Goal: Task Accomplishment & Management: Complete application form

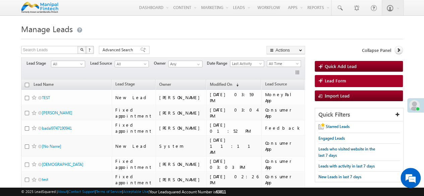
click at [105, 34] on h1 "Manage Leads" at bounding box center [212, 28] width 382 height 13
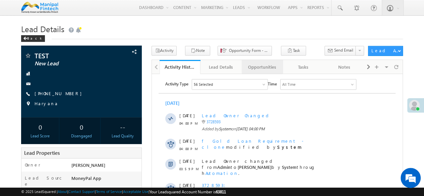
click at [262, 64] on div "Opportunities" at bounding box center [262, 67] width 30 height 8
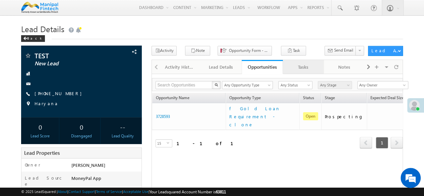
click at [300, 63] on div "Tasks" at bounding box center [303, 67] width 30 height 8
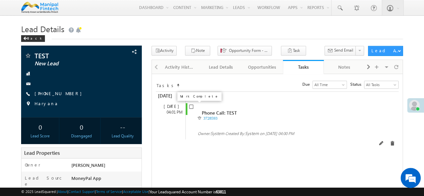
click at [190, 107] on input "checkbox" at bounding box center [191, 107] width 4 height 4
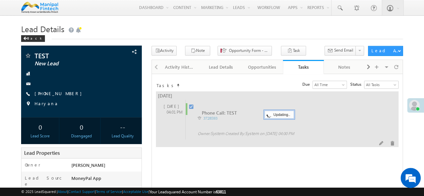
checkbox input "false"
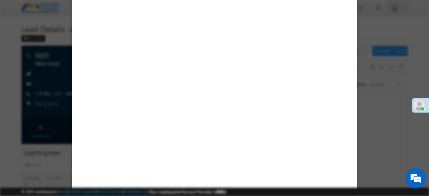
select select "MoneyPal App"
select select "Fresh Lead"
select select "Doorstep"
select select "Open"
select select "Fresh Lead"
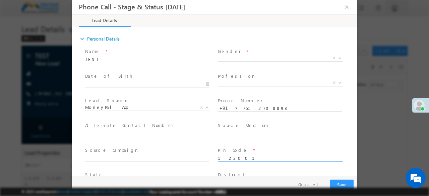
type input "09/03/25 4:01 PM"
type input "0"
click at [139, 58] on input "TEST" at bounding box center [147, 59] width 124 height 7
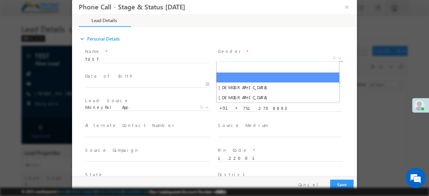
click at [229, 59] on span "X" at bounding box center [280, 58] width 125 height 7
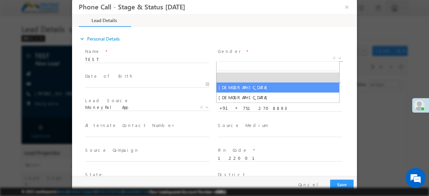
select select "[DEMOGRAPHIC_DATA]"
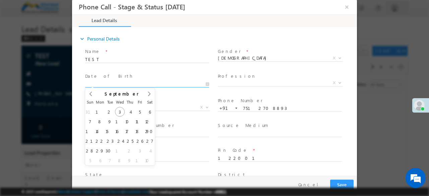
click at [184, 84] on input "text" at bounding box center [147, 84] width 124 height 7
type input "09/03/25"
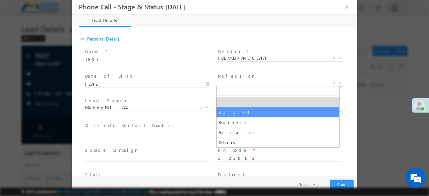
select select "Salaried"
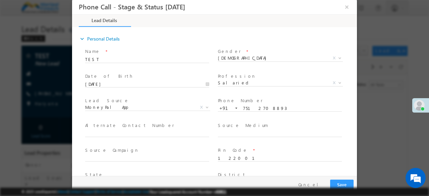
scroll to position [80, 0]
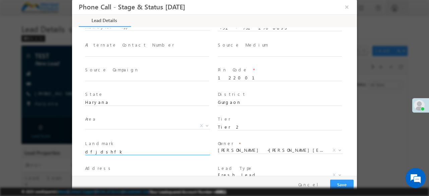
type input "dfjdshfk"
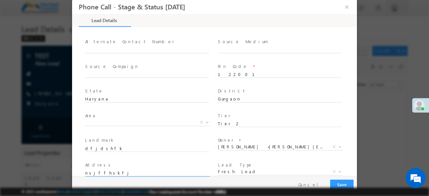
type input "nsjffhskfj"
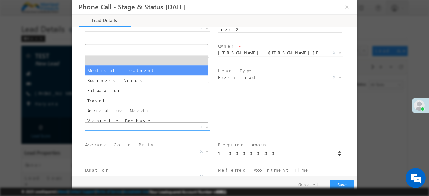
select select "Medical Treatment"
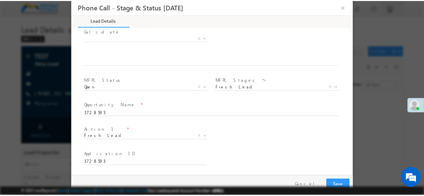
scroll to position [391, 0]
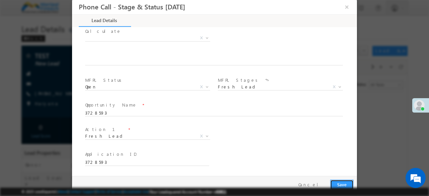
click at [342, 184] on button "Save" at bounding box center [341, 185] width 23 height 10
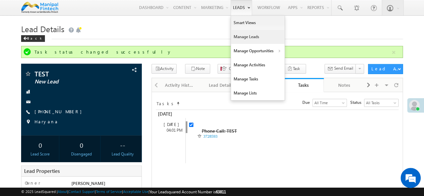
click at [237, 40] on link "Manage Leads" at bounding box center [258, 37] width 54 height 14
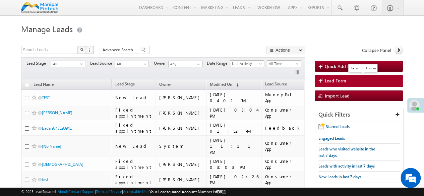
click at [332, 78] on span "Lead Form" at bounding box center [335, 81] width 21 height 6
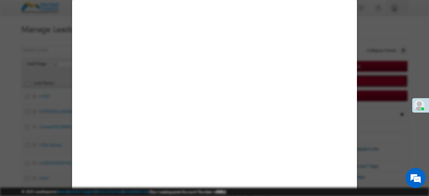
select select "Open"
select select "Prospecting"
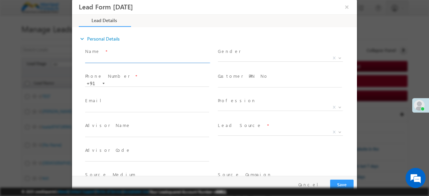
click at [130, 60] on input "text" at bounding box center [147, 59] width 124 height 7
type input "0"
type input "09/03/25 4:02 PM"
click at [128, 57] on input "text" at bounding box center [147, 59] width 124 height 7
type input "s"
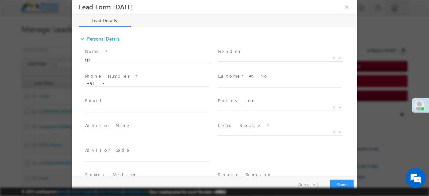
type input "u"
type input "bt restrict test"
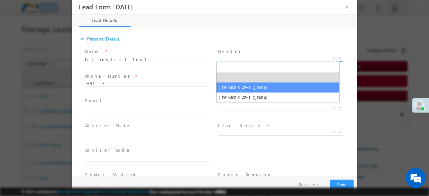
select select "[DEMOGRAPHIC_DATA]"
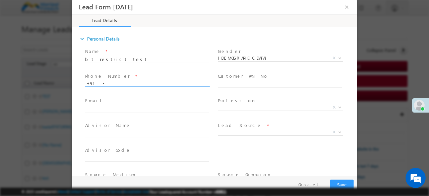
paste input "7736065817"
type input "7736065817"
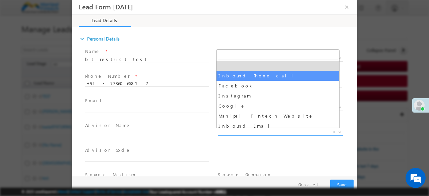
select select "Inbound Phone call"
type input "bt restrict test- Inbound Phone call"
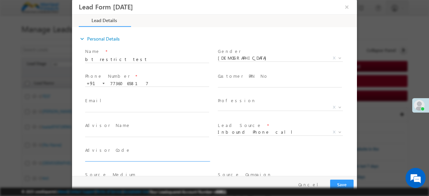
scroll to position [80, 0]
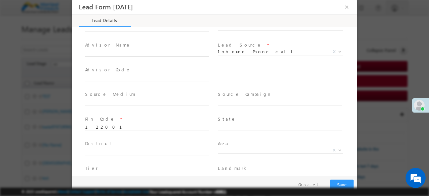
type input "122001"
type input "Haryana"
type input "Gurgaon"
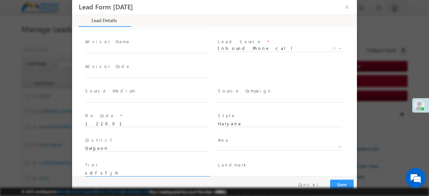
type input "sdfsfjh"
type input "jhfhskhf"
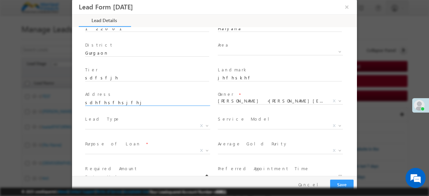
type input "sdhfhsfhsjfhj"
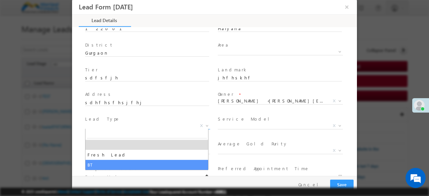
select select "BT"
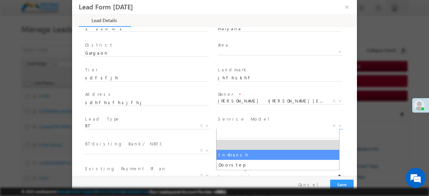
select select "In-Branch"
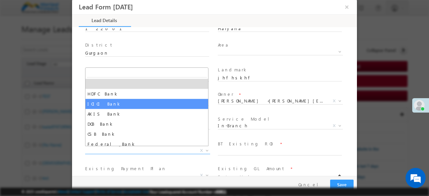
select select "ICICI Bank"
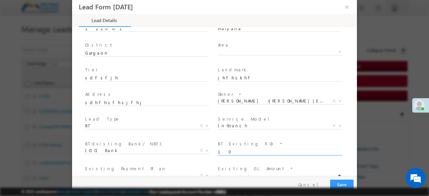
type input "10"
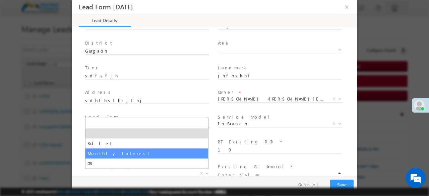
select select "Monthly Interest"
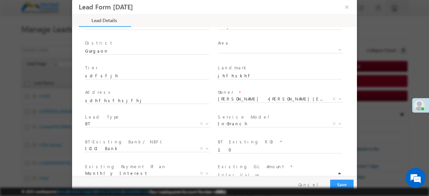
scroll to position [183, 0]
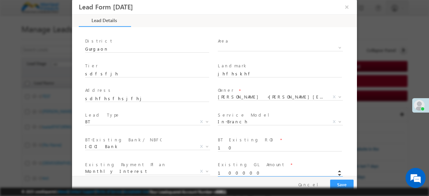
type input "100000.00"
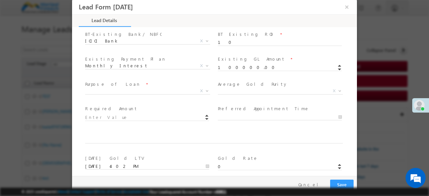
scroll to position [293, 0]
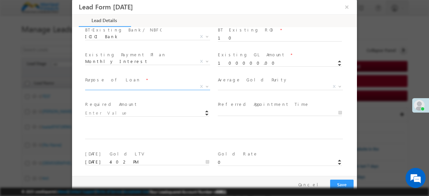
click at [127, 89] on span "Medical Treatment Business Needs Education Travel Agriculture Needs Vehicle Pur…" at bounding box center [150, 88] width 130 height 8
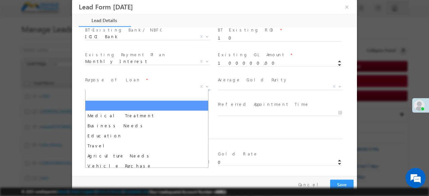
click at [121, 88] on span "X" at bounding box center [147, 86] width 125 height 7
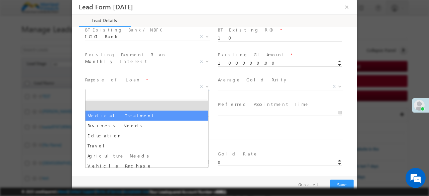
select select "Medical Treatment"
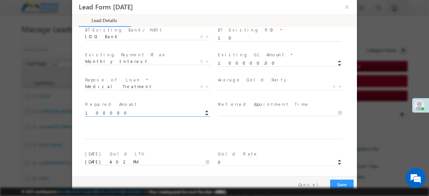
type input "100000.00"
type input "09/03/25 4:02 PM"
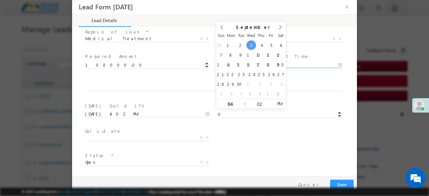
scroll to position [356, 0]
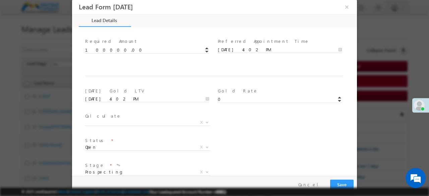
click at [137, 86] on div "Today's Gold LTV * 09/03/25 4:02 PM" at bounding box center [150, 98] width 133 height 25
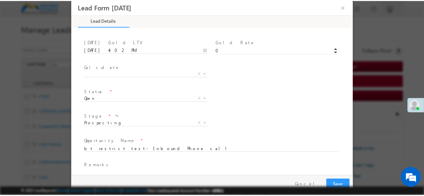
scroll to position [416, 0]
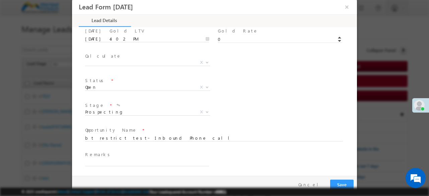
click at [114, 165] on span at bounding box center [150, 162] width 130 height 7
click at [114, 163] on input "text" at bounding box center [147, 162] width 124 height 7
type input "done"
click at [330, 180] on button "Save" at bounding box center [341, 185] width 23 height 10
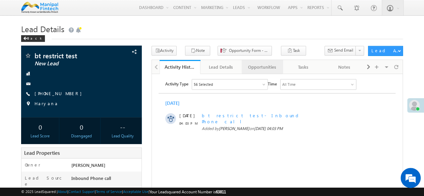
click at [263, 66] on div "Opportunities" at bounding box center [262, 67] width 30 height 8
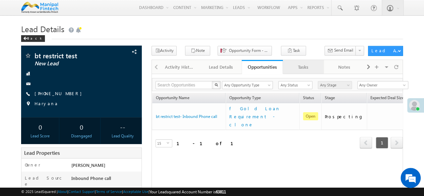
click at [301, 69] on div "Tasks" at bounding box center [303, 67] width 30 height 8
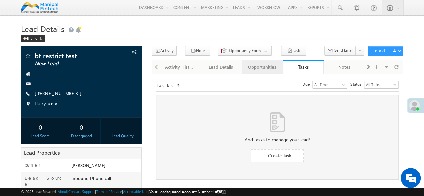
click at [270, 71] on link "Opportunities" at bounding box center [262, 67] width 41 height 14
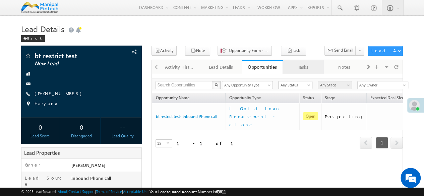
click at [295, 70] on div "Tasks" at bounding box center [303, 67] width 30 height 8
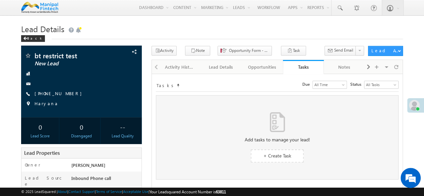
click at [201, 35] on h1 "Lead Details" at bounding box center [212, 28] width 382 height 13
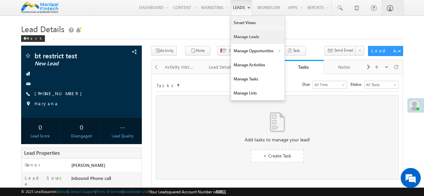
click at [237, 34] on link "Manage Leads" at bounding box center [258, 37] width 54 height 14
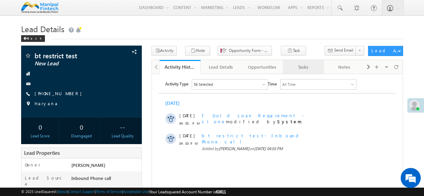
click at [304, 66] on div "Tasks" at bounding box center [303, 67] width 30 height 8
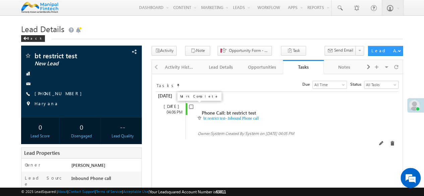
click at [189, 107] on input "checkbox" at bounding box center [191, 107] width 4 height 4
checkbox input "false"
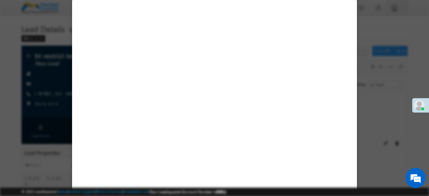
select select "[DEMOGRAPHIC_DATA]"
select select "Inbound Phone call"
select select "BT"
select select "In-Branch"
select select "ICICI Bank"
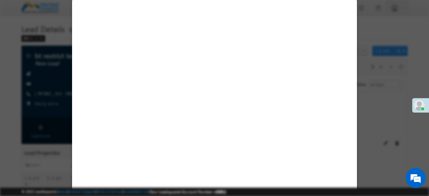
select select "Monthly Interest"
select select "Medical Treatment"
select select "Open"
select select "Fresh Lead"
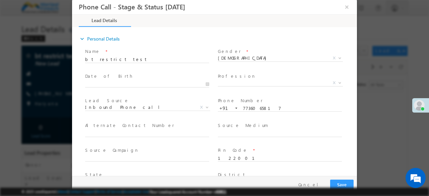
type input "09/03/25 4:06 PM"
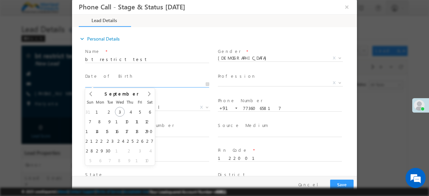
click at [140, 84] on input "text" at bounding box center [147, 84] width 124 height 7
type input "09/03/25"
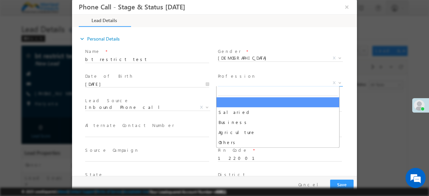
click at [239, 84] on span "X" at bounding box center [280, 83] width 125 height 7
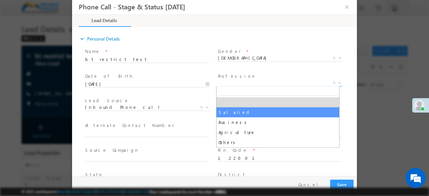
select select "Salaried"
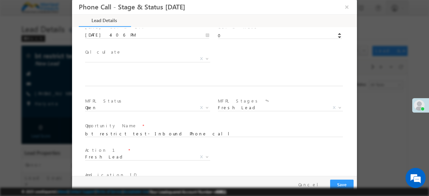
scroll to position [415, 0]
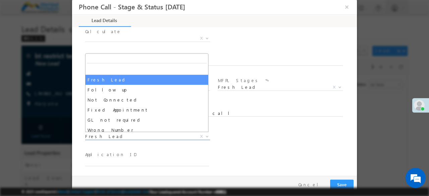
click at [124, 137] on span "Fresh Lead" at bounding box center [139, 136] width 109 height 6
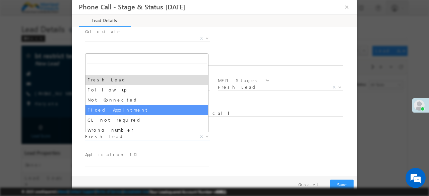
select select "Fixed Appointment"
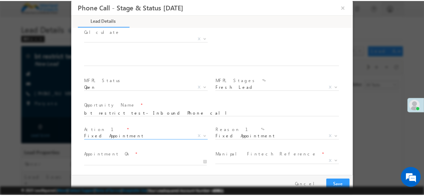
scroll to position [465, 0]
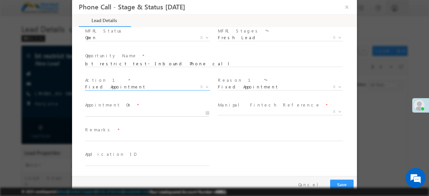
type input "[DATE] 4:07 PM"
type input "07"
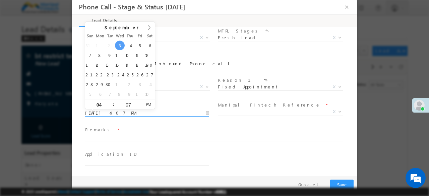
click at [147, 111] on input "[DATE] 4:07 PM" at bounding box center [147, 113] width 124 height 7
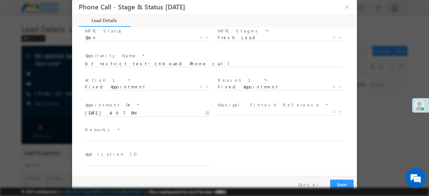
click at [176, 99] on div "Action 1 * Fresh Lead Follow up Not Connected Fixed Appointment GL not required…" at bounding box center [150, 87] width 133 height 25
click at [224, 110] on span "X" at bounding box center [280, 112] width 125 height 7
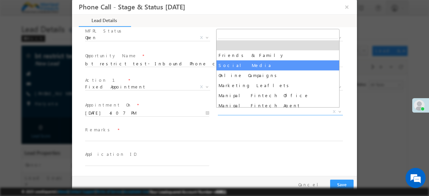
select select "Social Media"
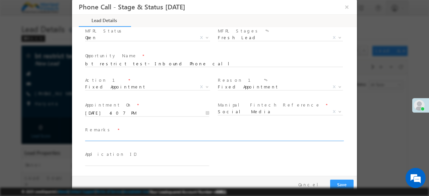
click at [139, 139] on input "text" at bounding box center [214, 138] width 258 height 7
type input "done"
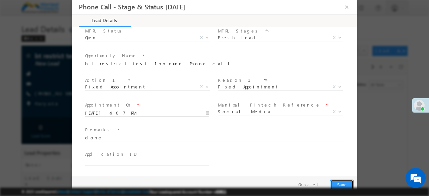
click at [343, 182] on button "Save" at bounding box center [341, 185] width 23 height 10
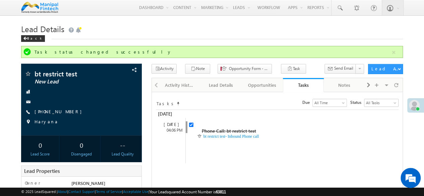
click at [362, 26] on h1 "Lead Details" at bounding box center [212, 28] width 382 height 13
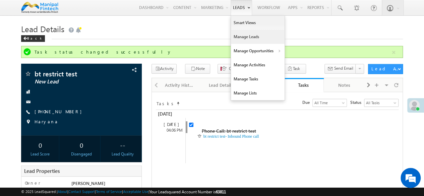
click at [236, 39] on link "Manage Leads" at bounding box center [258, 37] width 54 height 14
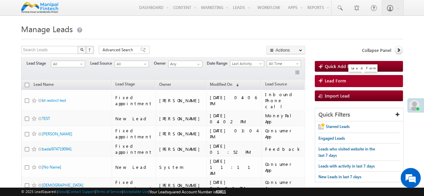
click at [334, 82] on span "Lead Form" at bounding box center [335, 81] width 21 height 6
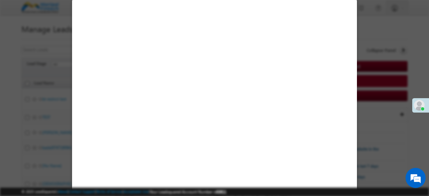
select select "Open"
select select "Prospecting"
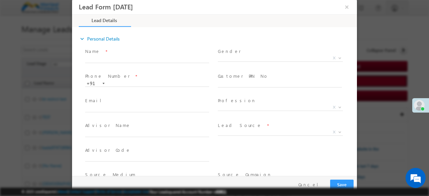
type input "0"
type input "[DATE] 4:07 PM"
click at [94, 59] on input "text" at bounding box center [147, 59] width 124 height 7
type input "s"
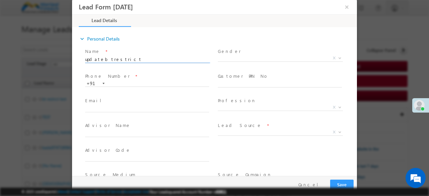
type input "updatebtrestrict"
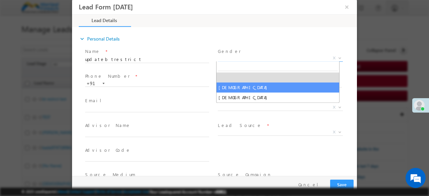
select select "[DEMOGRAPHIC_DATA]"
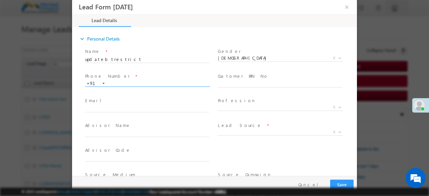
paste input "7436485651"
type input "7436485651"
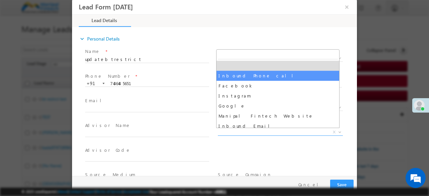
select select "Inbound Phone call"
type input "updatebtrestrict- Inbound Phone call"
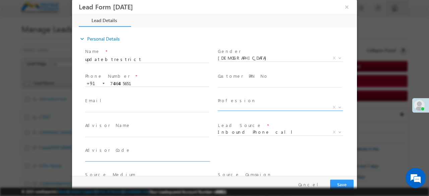
scroll to position [80, 0]
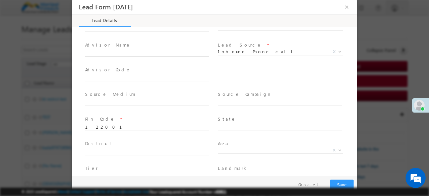
type input "122001"
type input "Haryana"
type input "gurgaon"
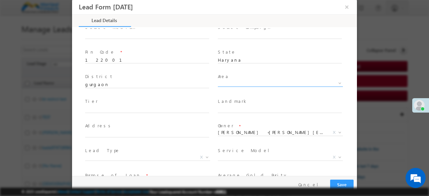
scroll to position [149, 0]
click at [228, 105] on input "text" at bounding box center [280, 108] width 124 height 7
type input "[PERSON_NAME] building"
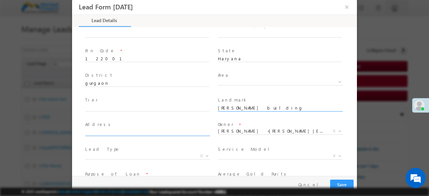
click at [141, 130] on input "text" at bounding box center [147, 133] width 124 height 7
type input "ksdksfskhf"
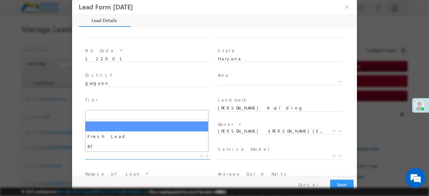
click at [126, 156] on span "X" at bounding box center [147, 156] width 125 height 7
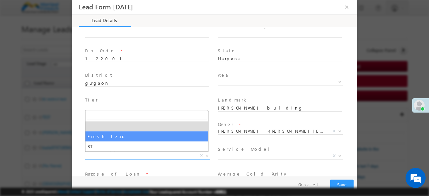
select select "Fresh Lead"
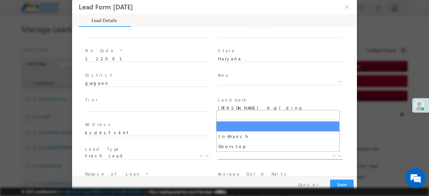
click at [232, 158] on span "X" at bounding box center [280, 156] width 125 height 7
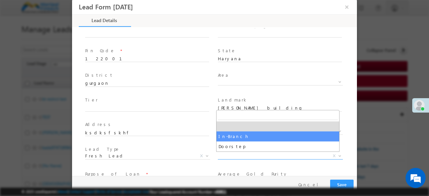
select select "In-Branch"
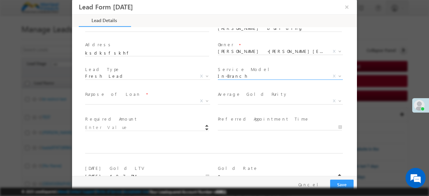
scroll to position [229, 0]
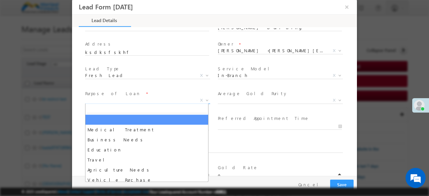
click at [124, 99] on span "X" at bounding box center [147, 100] width 125 height 7
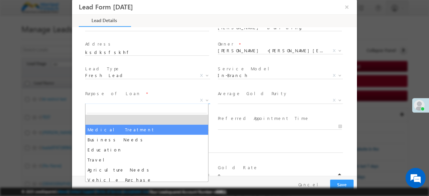
select select "Medical Treatment"
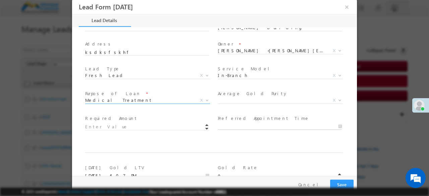
type input "[DATE] 4:07 PM"
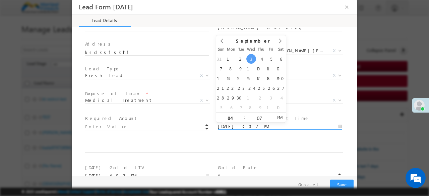
click at [233, 123] on input "[DATE] 4:07 PM" at bounding box center [280, 126] width 124 height 7
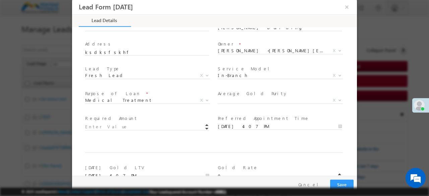
click at [232, 139] on div at bounding box center [217, 151] width 266 height 24
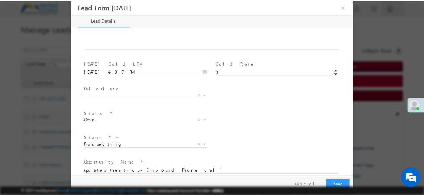
scroll to position [366, 0]
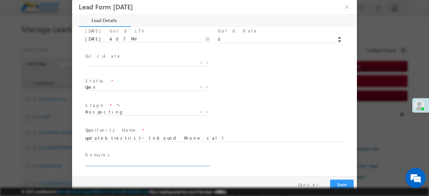
click at [101, 161] on input "text" at bounding box center [147, 163] width 124 height 7
type input "done"
click at [330, 180] on button "Save" at bounding box center [341, 185] width 23 height 10
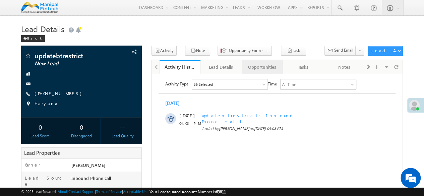
click at [258, 67] on div "Opportunities" at bounding box center [262, 67] width 30 height 8
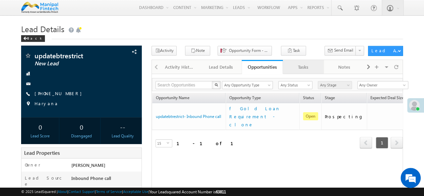
click at [300, 68] on div "Tasks" at bounding box center [303, 67] width 30 height 8
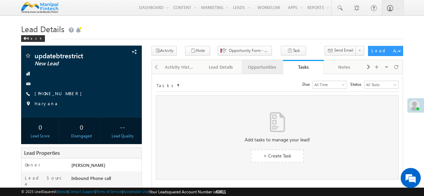
click at [260, 71] on link "Opportunities" at bounding box center [262, 67] width 41 height 14
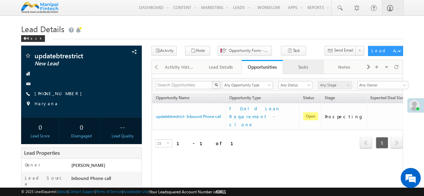
click at [302, 67] on div "Tasks" at bounding box center [303, 67] width 30 height 8
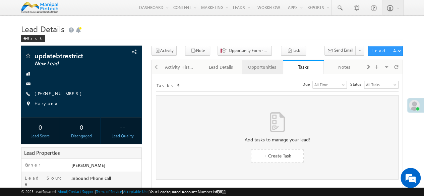
click at [259, 67] on div "Opportunities" at bounding box center [262, 67] width 30 height 8
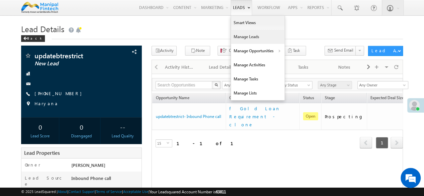
click at [236, 39] on link "Manage Leads" at bounding box center [258, 37] width 54 height 14
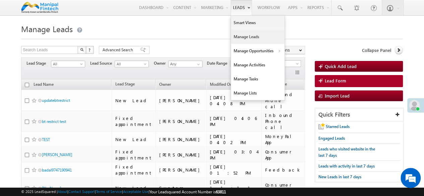
click at [236, 37] on link "Manage Leads" at bounding box center [258, 37] width 54 height 14
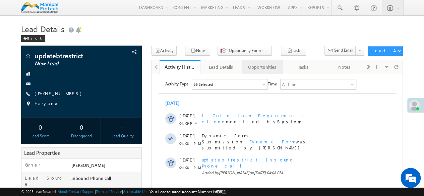
click at [262, 67] on div "Opportunities" at bounding box center [262, 67] width 30 height 8
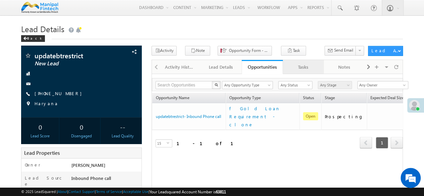
click at [303, 65] on div "Tasks" at bounding box center [303, 67] width 30 height 8
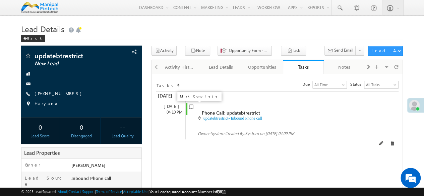
click at [191, 107] on input "checkbox" at bounding box center [191, 107] width 4 height 4
checkbox input "false"
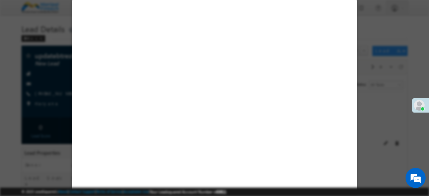
select select "[DEMOGRAPHIC_DATA]"
select select "Inbound Phone call"
select select "Fresh Lead"
select select "In-Branch"
select select "Medical Treatment"
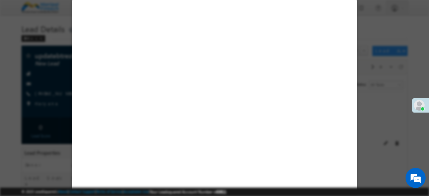
select select "Open"
select select "Fresh Lead"
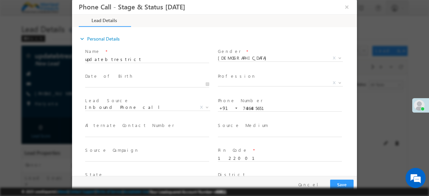
select select "73ad30fb-ad5d-11ef-9807-06552295b277"
type input "[DATE] 4:09 PM"
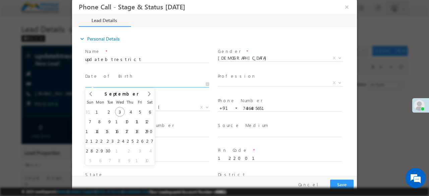
click at [145, 84] on input "text" at bounding box center [147, 84] width 124 height 7
type input "[DATE]"
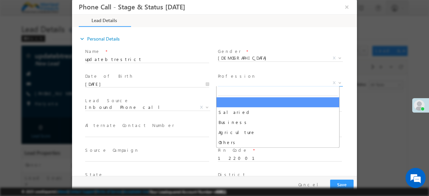
click at [234, 81] on span "X" at bounding box center [280, 83] width 125 height 7
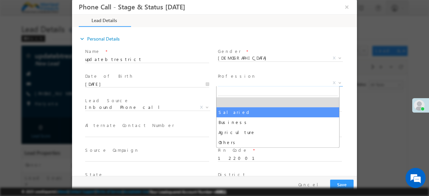
select select "Salaried"
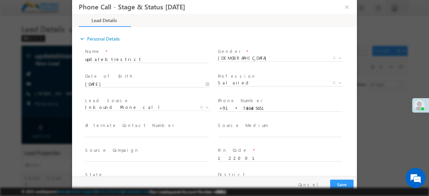
click at [265, 36] on div "expand_more Personal Details" at bounding box center [218, 39] width 278 height 12
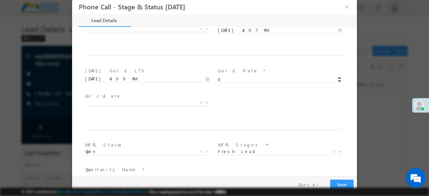
scroll to position [391, 0]
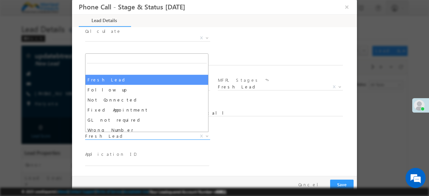
click at [100, 135] on span "Fresh Lead" at bounding box center [139, 136] width 109 height 6
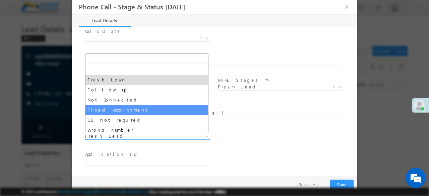
select select "Fixed Appointment"
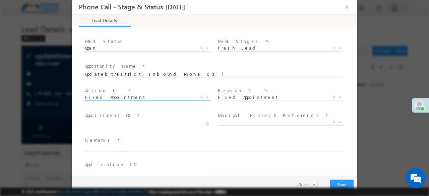
scroll to position [431, 0]
type input "[DATE] 4:10 PM"
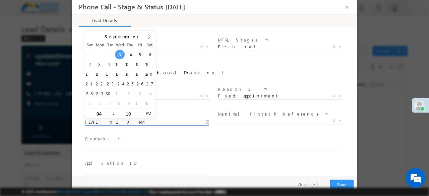
click at [99, 119] on input "[DATE] 4:10 PM" at bounding box center [147, 122] width 124 height 7
click at [128, 114] on input "10" at bounding box center [128, 114] width 28 height 4
type input "30"
type input "[DATE] 4:30 PM"
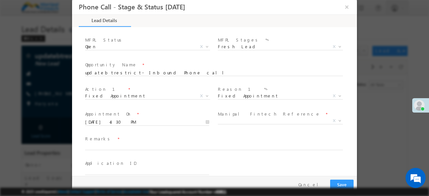
click at [259, 140] on span "Remarks *" at bounding box center [210, 138] width 250 height 7
click at [247, 124] on span "X" at bounding box center [280, 122] width 125 height 7
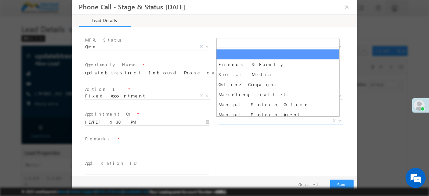
click at [244, 123] on span "X" at bounding box center [280, 121] width 125 height 7
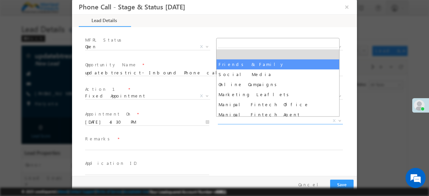
select select "Friends & Family"
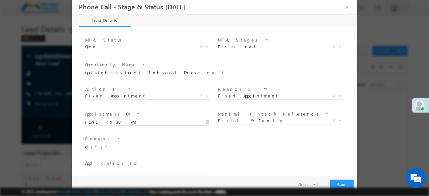
type input "dsfsf"
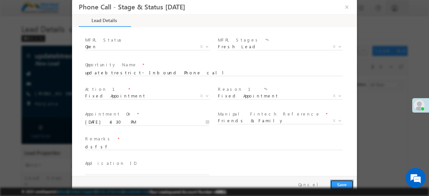
click at [330, 180] on button "Save" at bounding box center [341, 185] width 23 height 10
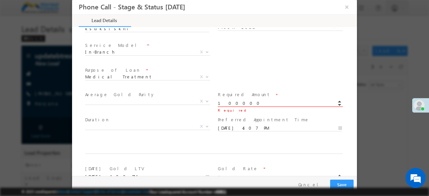
type input "100000.00"
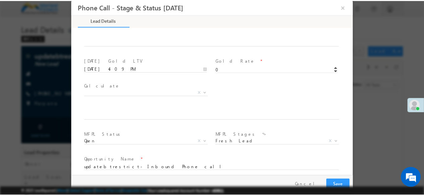
scroll to position [337, 0]
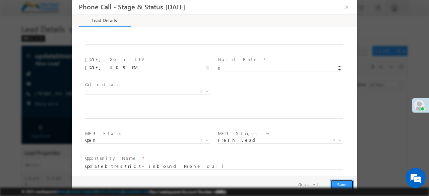
click at [340, 182] on button "Save" at bounding box center [341, 185] width 23 height 10
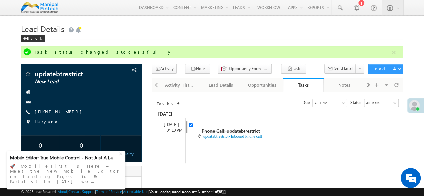
click at [170, 34] on h1 "Lead Details" at bounding box center [212, 28] width 382 height 13
click at [259, 30] on h1 "Lead Details" at bounding box center [212, 28] width 382 height 13
